Goal: Check status

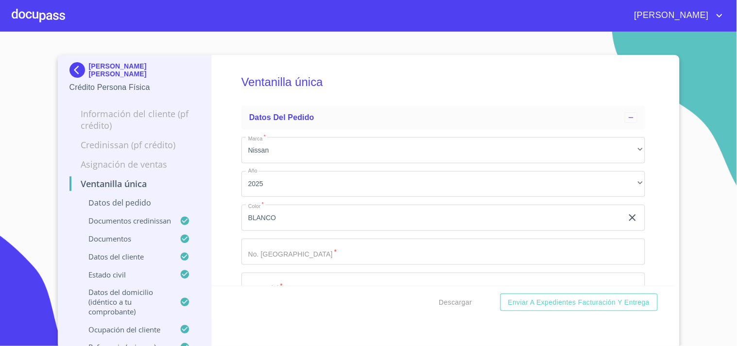
scroll to position [918, 0]
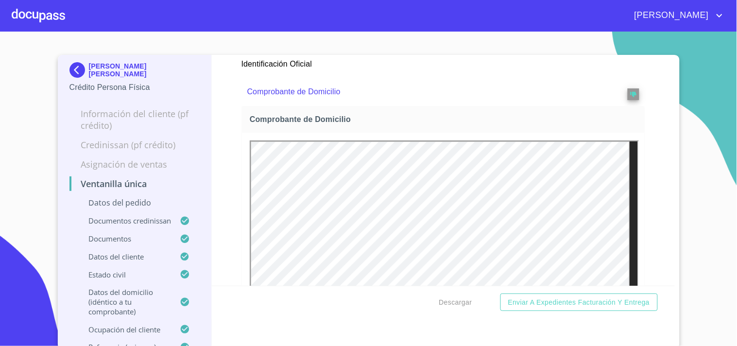
click at [73, 69] on img at bounding box center [78, 70] width 19 height 16
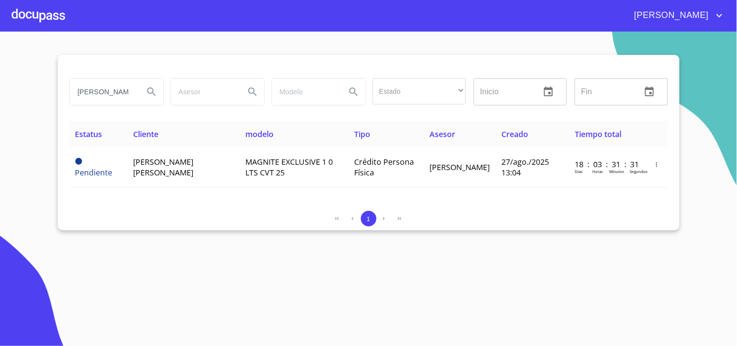
scroll to position [0, 6]
drag, startPoint x: 73, startPoint y: 85, endPoint x: 259, endPoint y: 69, distance: 186.3
click at [259, 69] on div "[PERSON_NAME] Estado ​ ​ Inicio ​ Fin ​ Estatus Cliente modelo Tipo Asesor Crea…" at bounding box center [369, 142] width 622 height 175
type input "[PERSON_NAME] real"
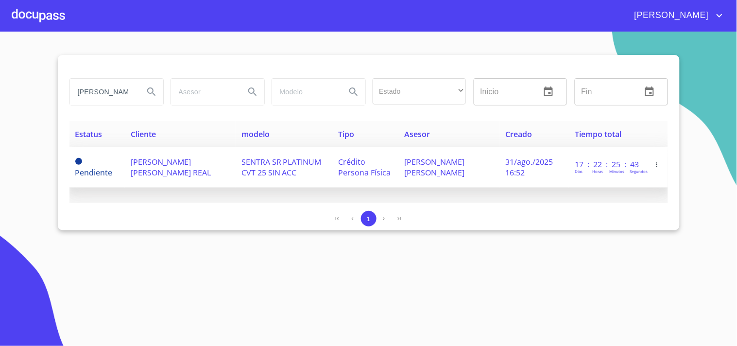
click at [240, 180] on td "SENTRA SR PLATINUM CVT 25 SIN ACC" at bounding box center [284, 167] width 97 height 40
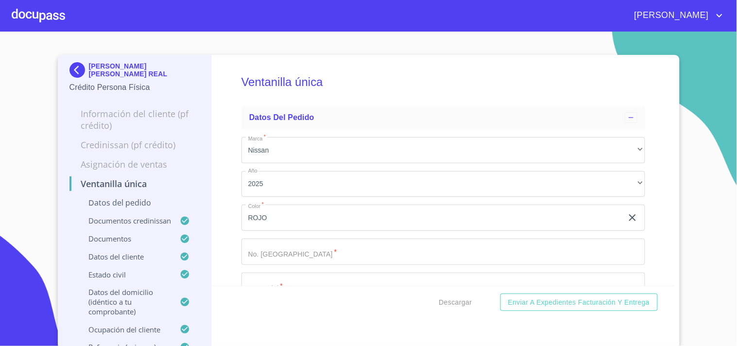
scroll to position [432, 0]
